Goal: Task Accomplishment & Management: Complete application form

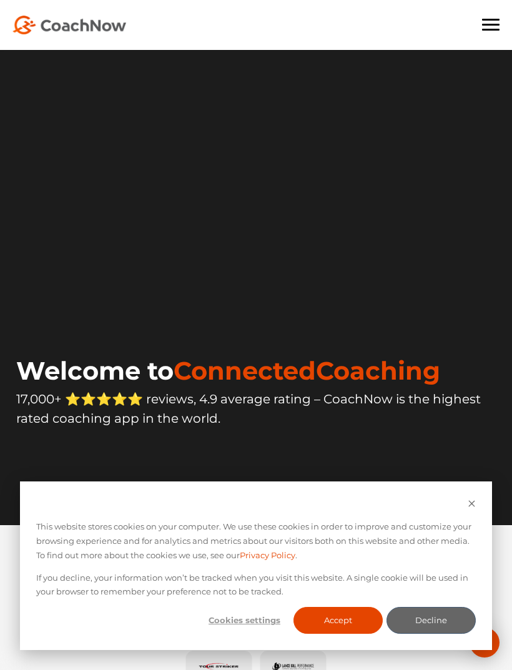
click at [496, 29] on span at bounding box center [490, 30] width 17 height 2
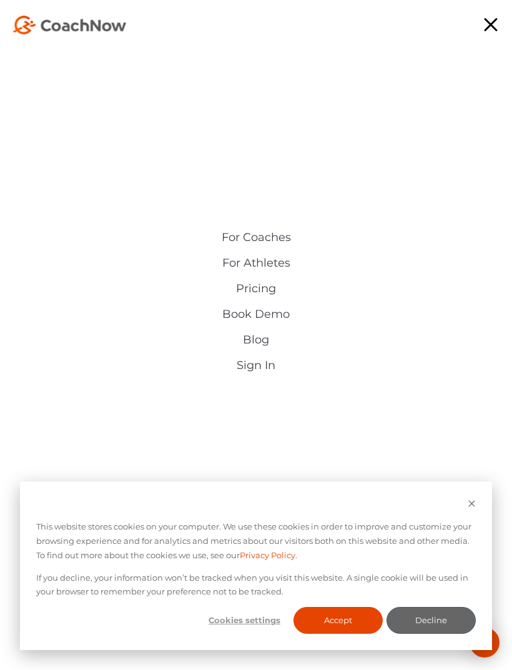
click at [271, 370] on link "Sign In" at bounding box center [255, 365] width 287 height 13
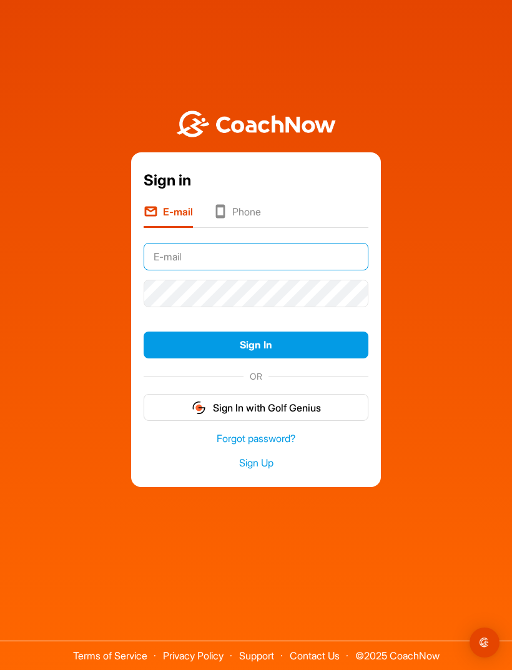
type input "[EMAIL_ADDRESS][DOMAIN_NAME]"
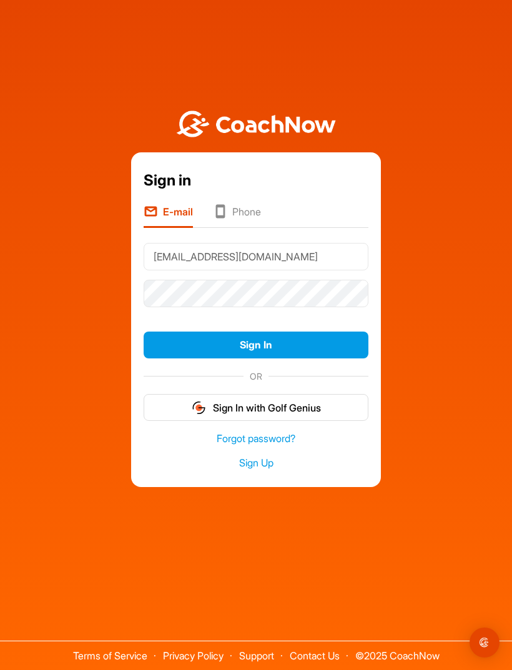
click at [256, 358] on button "Sign In" at bounding box center [256, 345] width 225 height 27
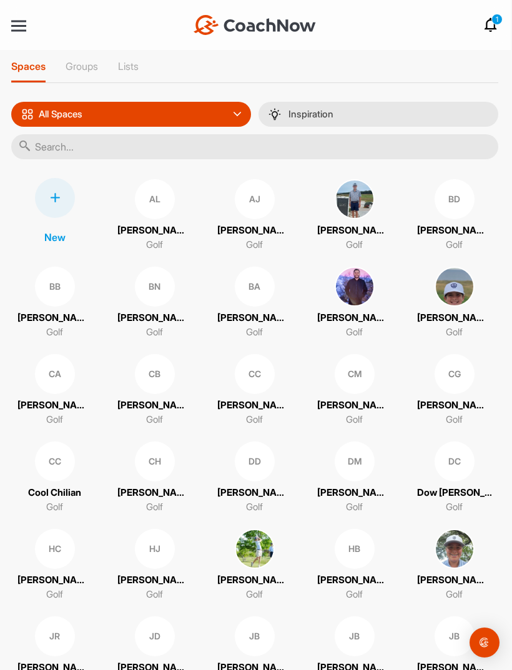
click at [230, 112] on div "All Spaces" at bounding box center [131, 114] width 240 height 25
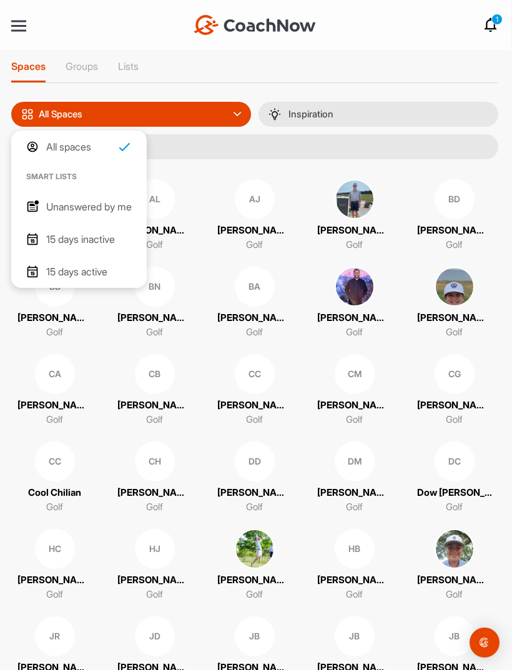
click at [209, 74] on div "Spaces Groups Lists" at bounding box center [254, 71] width 487 height 23
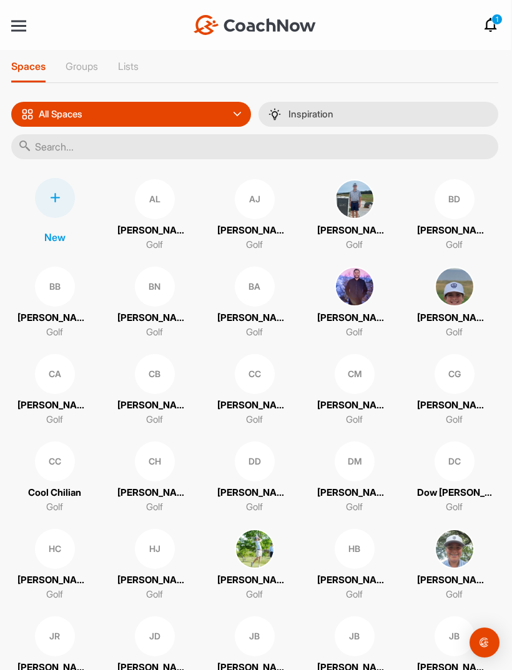
click at [56, 214] on div at bounding box center [55, 198] width 40 height 40
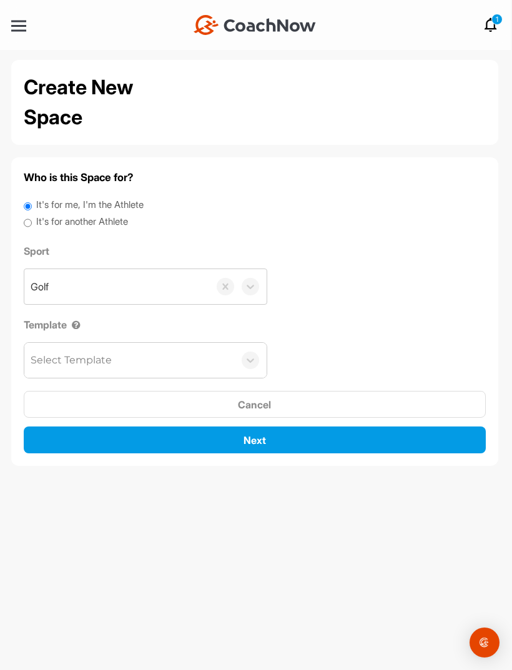
click at [32, 222] on input "It's for another Athlete" at bounding box center [28, 223] width 8 height 17
radio input "true"
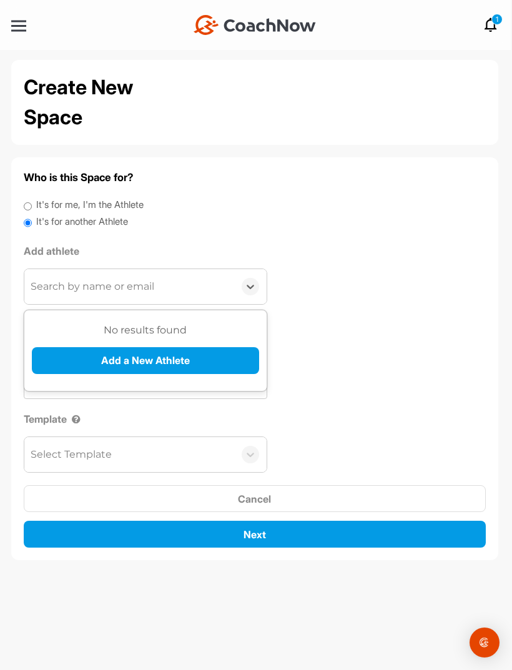
click at [171, 357] on button "Add a New Athlete" at bounding box center [145, 360] width 227 height 27
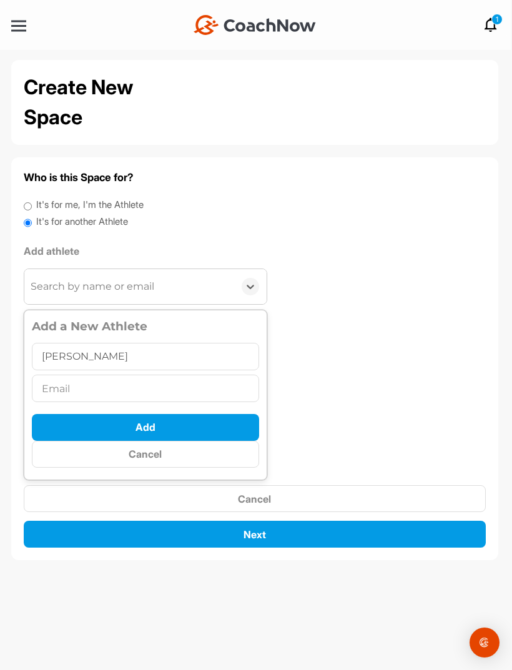
type input "Corby Ferrell"
click at [212, 388] on input "text" at bounding box center [145, 388] width 227 height 27
click at [338, 253] on div "Who is this Space for? It's for me, I'm the Athlete It's for another Athlete Ad…" at bounding box center [255, 359] width 462 height 378
